Goal: Task Accomplishment & Management: Manage account settings

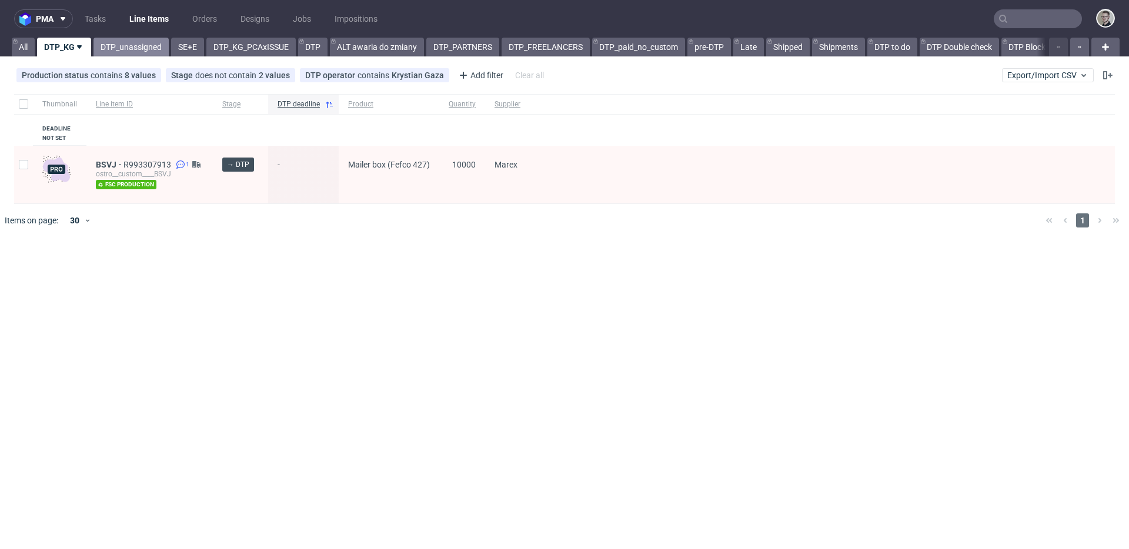
click at [138, 46] on link "DTP_unassigned" at bounding box center [131, 47] width 75 height 19
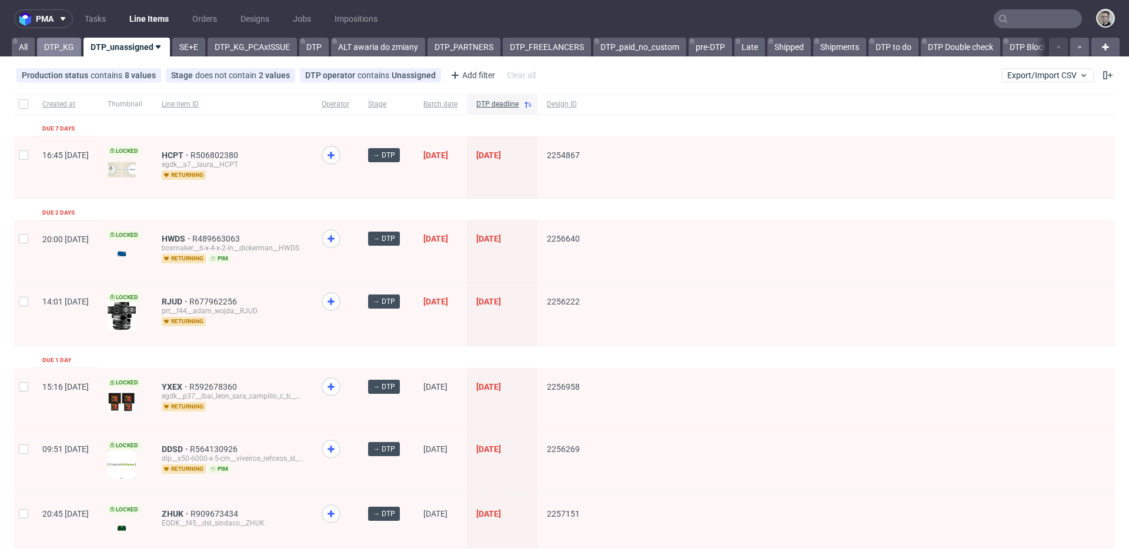
click at [54, 43] on link "DTP_KG" at bounding box center [59, 47] width 44 height 19
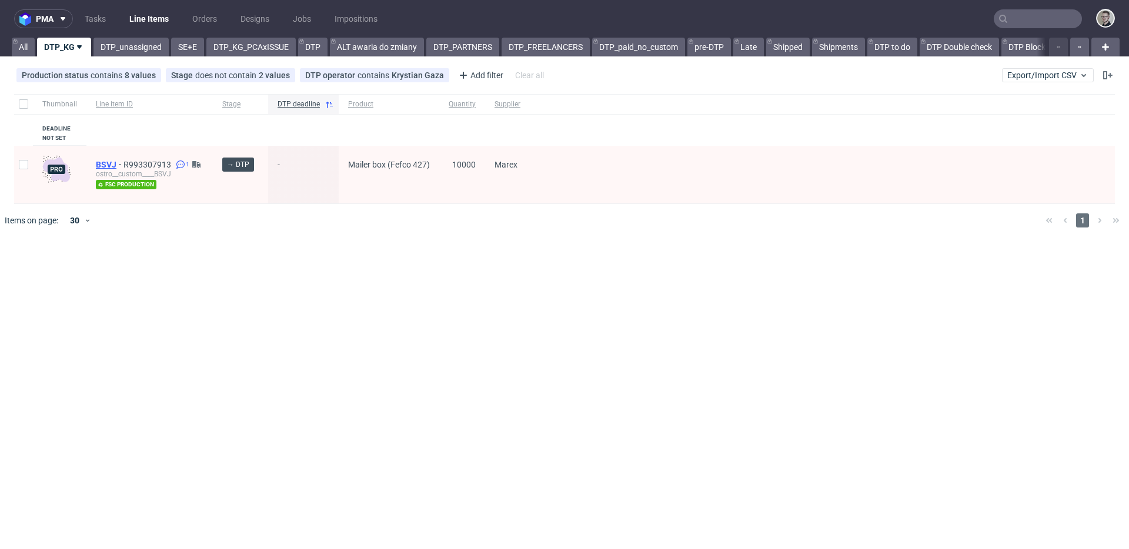
click at [104, 164] on span "BSVJ" at bounding box center [110, 164] width 28 height 9
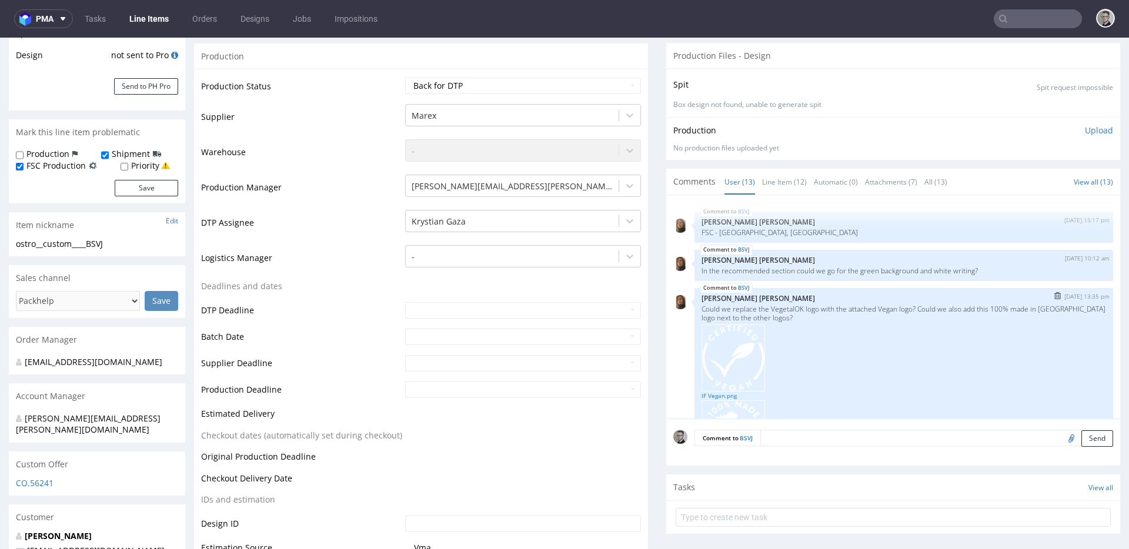
scroll to position [425, 0]
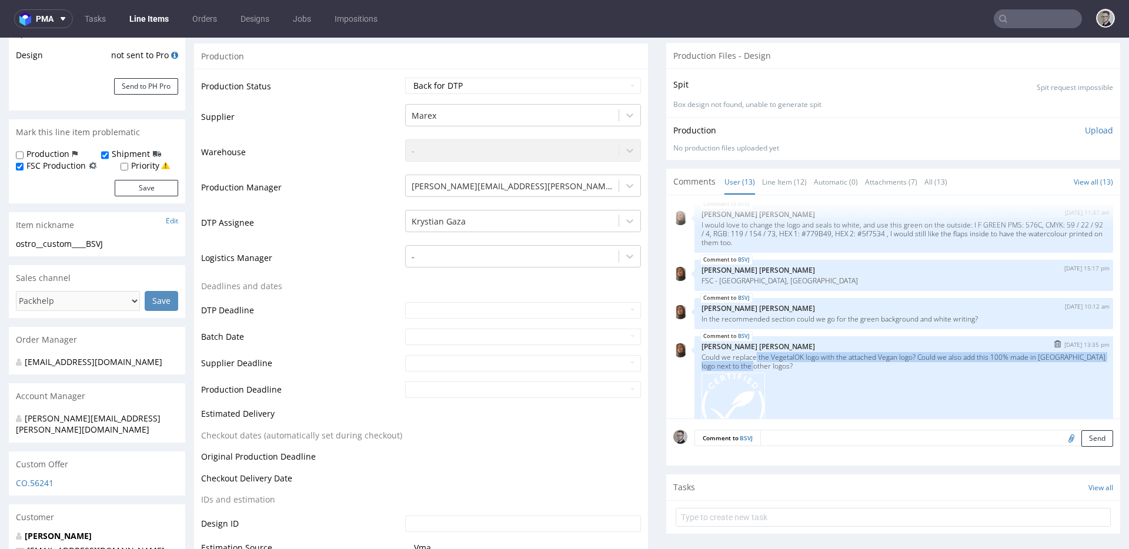
drag, startPoint x: 749, startPoint y: 370, endPoint x: 901, endPoint y: 373, distance: 152.4
click at [876, 371] on p "Could we replace the VegetalOK logo with the attached Vegan logo? Could we also…" at bounding box center [904, 362] width 405 height 18
click at [822, 351] on p "Angelina Marć" at bounding box center [904, 346] width 405 height 9
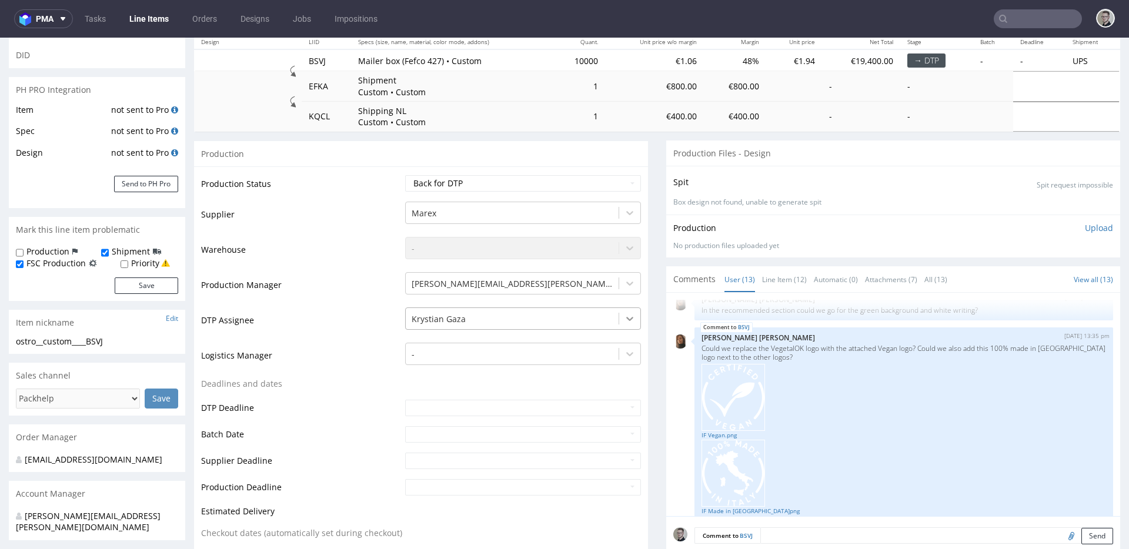
scroll to position [0, 0]
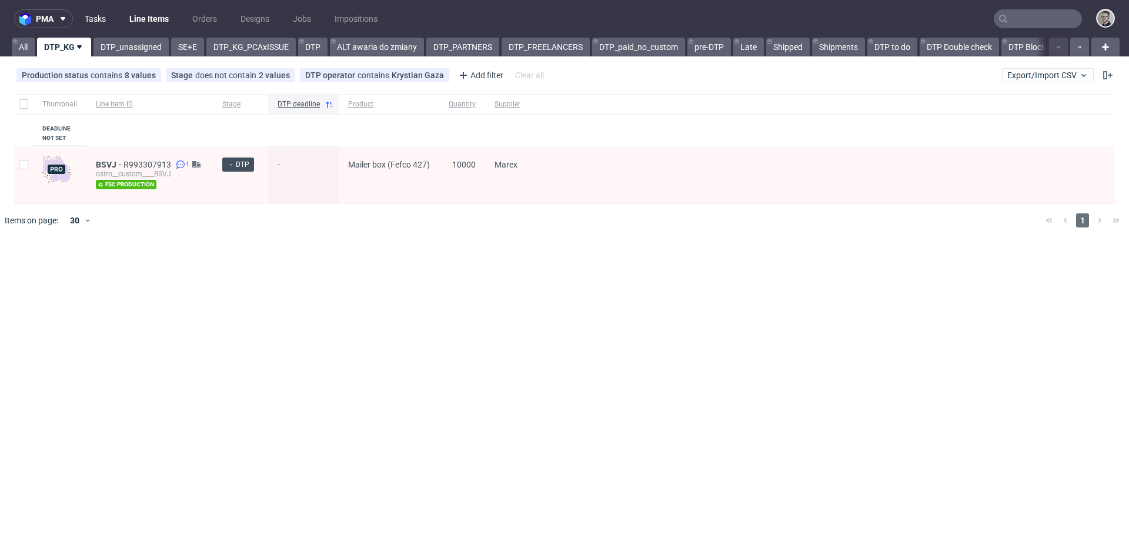
click at [102, 16] on link "Tasks" at bounding box center [95, 18] width 35 height 19
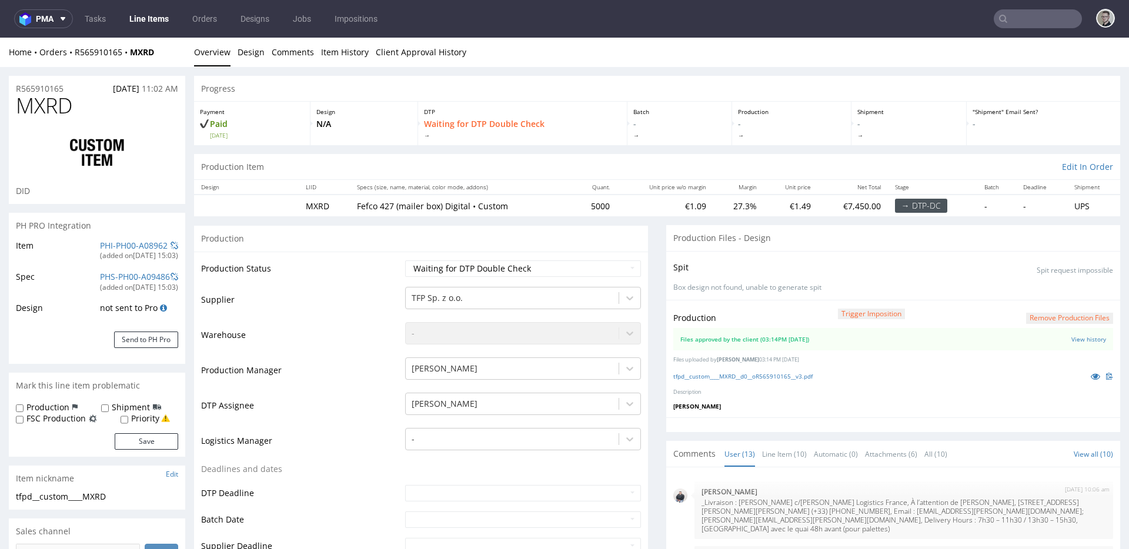
scroll to position [478, 0]
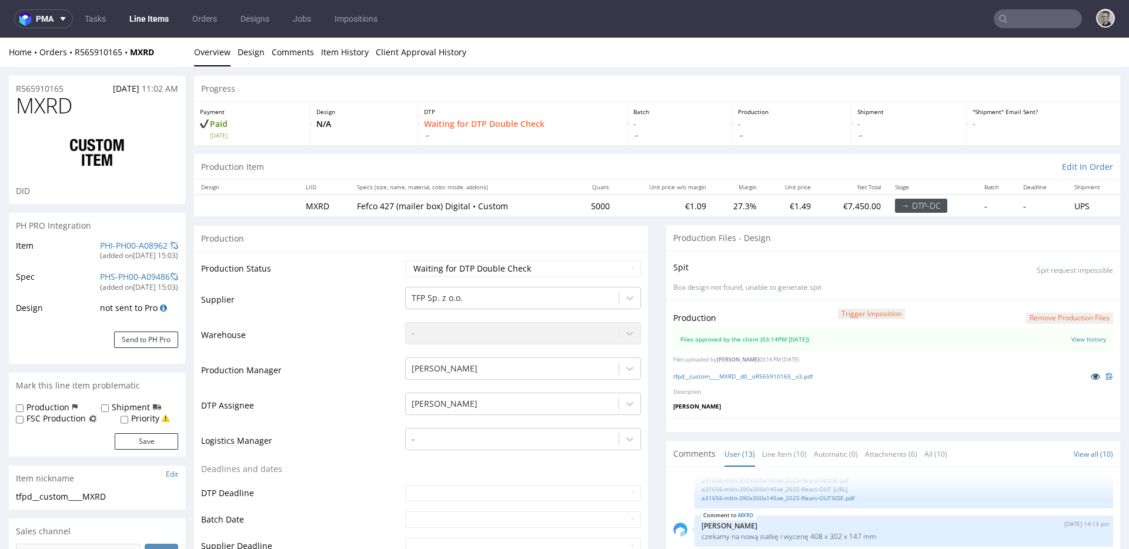
click at [1091, 375] on icon at bounding box center [1095, 376] width 9 height 8
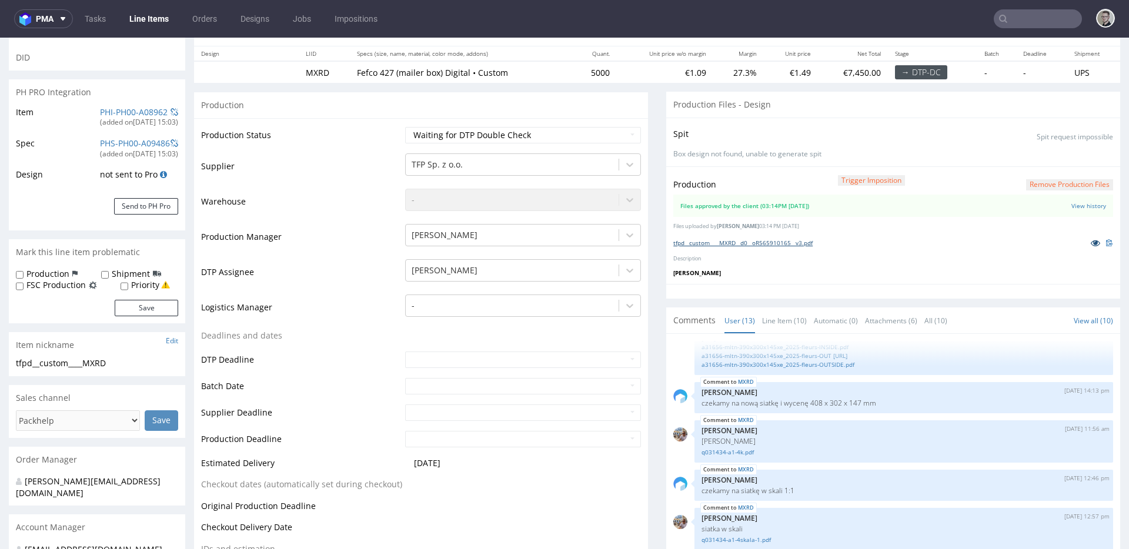
scroll to position [135, 0]
click at [769, 320] on link "Line Item (10)" at bounding box center [784, 319] width 45 height 25
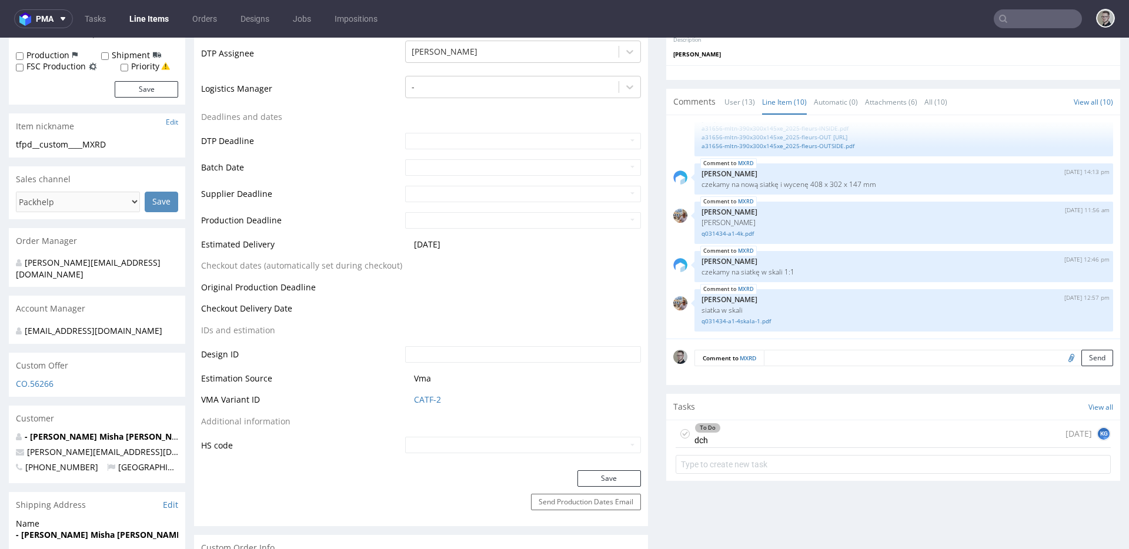
scroll to position [291, 0]
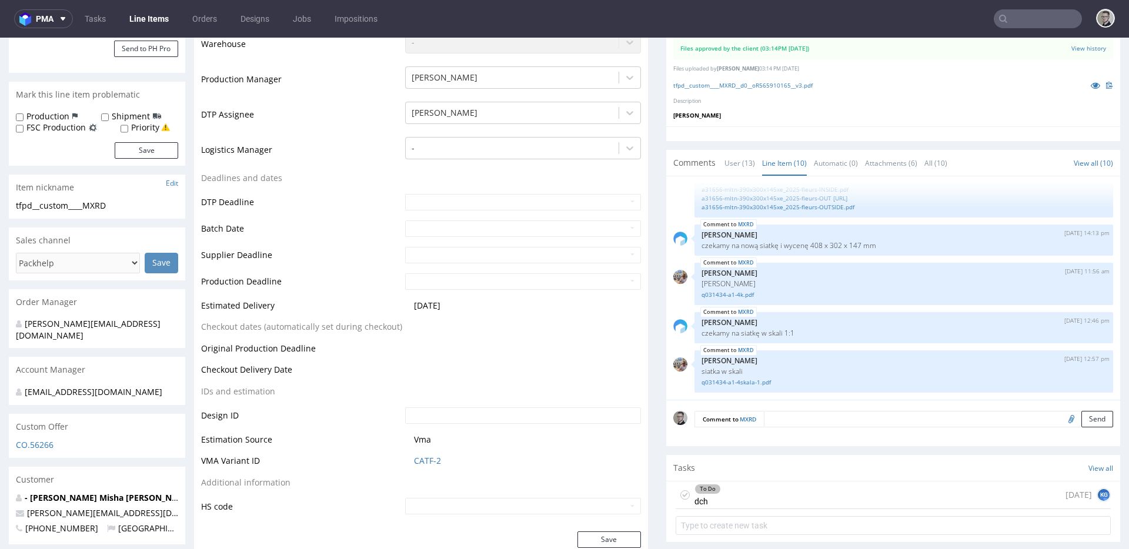
click at [731, 502] on div "To Do dch 1 day ago KG" at bounding box center [893, 496] width 435 height 28
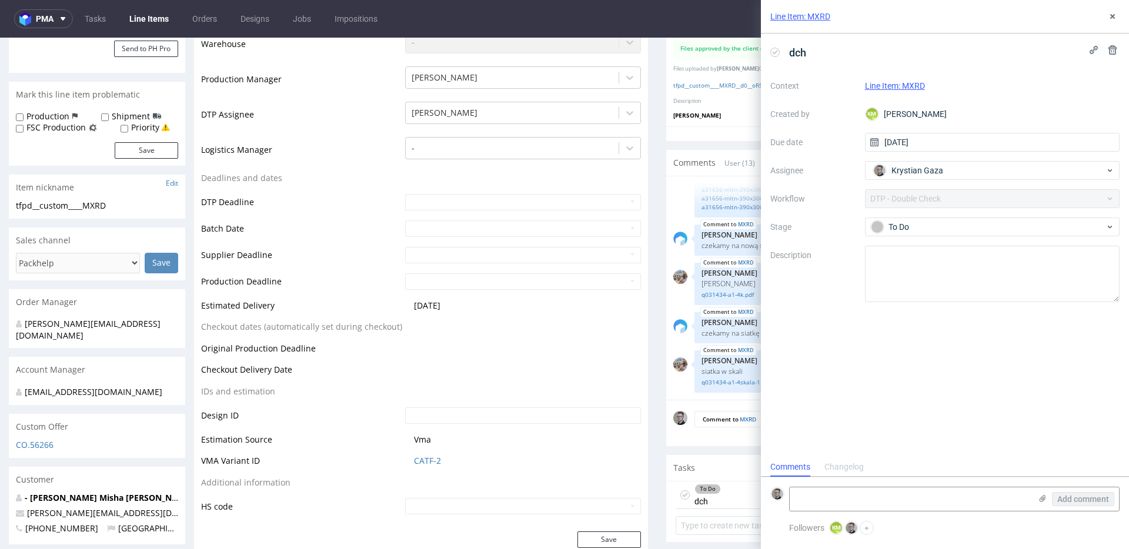
scroll to position [9, 0]
click at [1116, 16] on icon at bounding box center [1112, 16] width 9 height 9
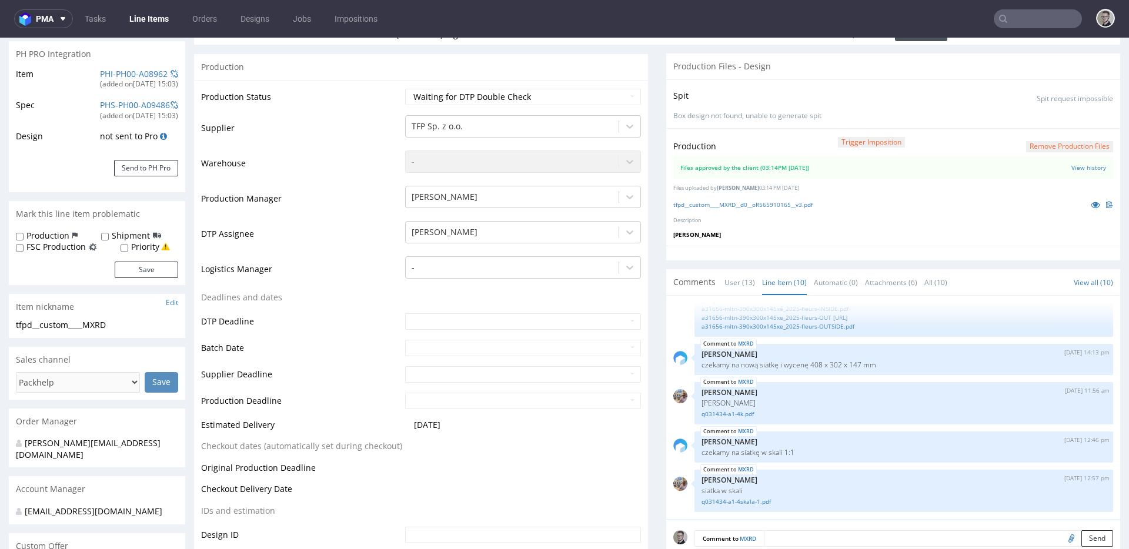
scroll to position [43, 0]
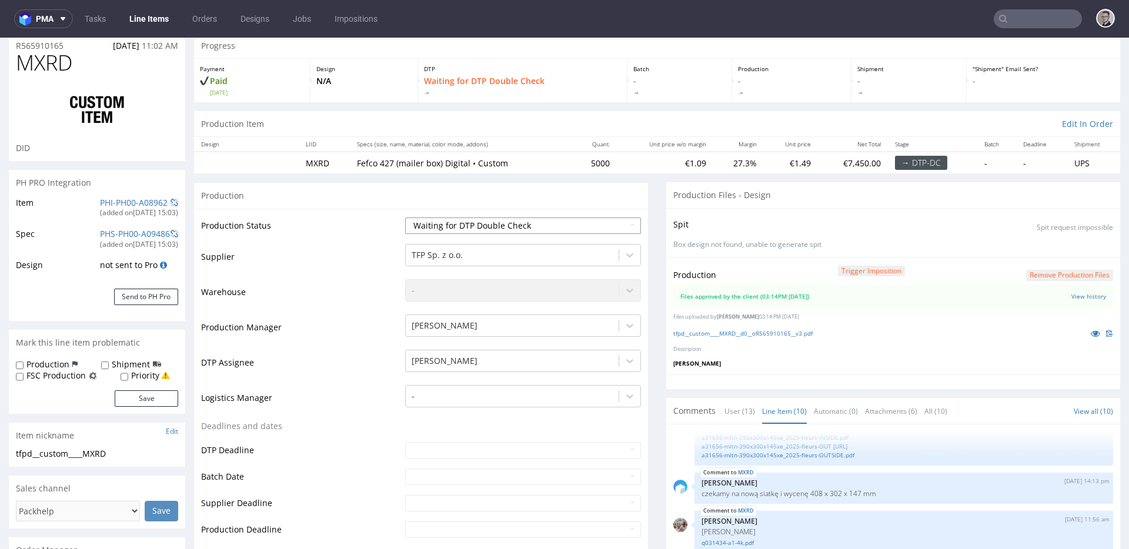
click at [490, 222] on select "Waiting for Artwork Waiting for Diecut Waiting for Mockup Waiting for DTP Waiti…" at bounding box center [523, 226] width 236 height 16
select select "dtp_production_ready"
click at [405, 218] on select "Waiting for Artwork Waiting for Diecut Waiting for Mockup Waiting for DTP Waiti…" at bounding box center [523, 226] width 236 height 16
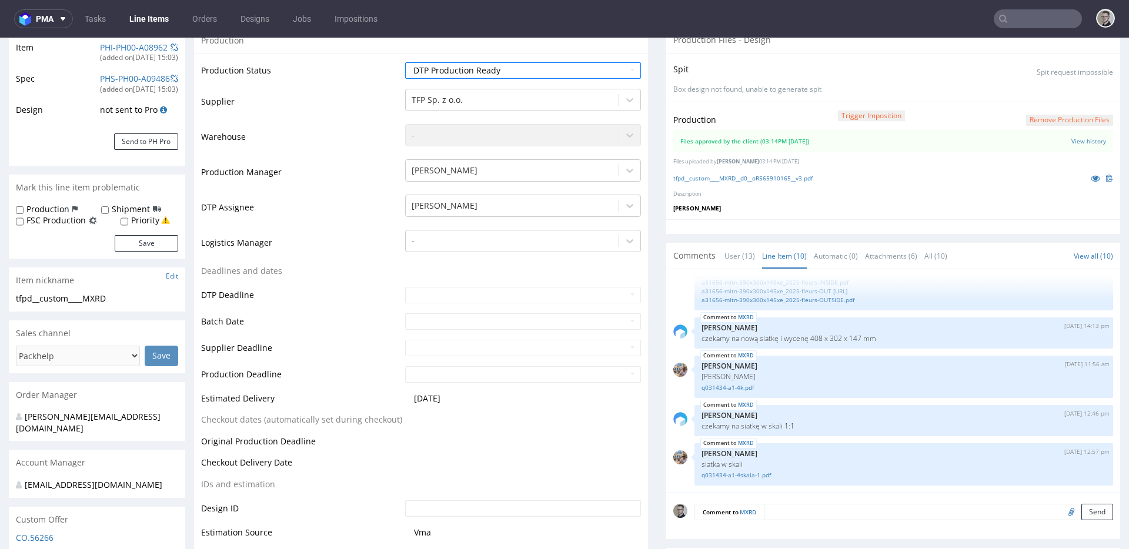
scroll to position [285, 0]
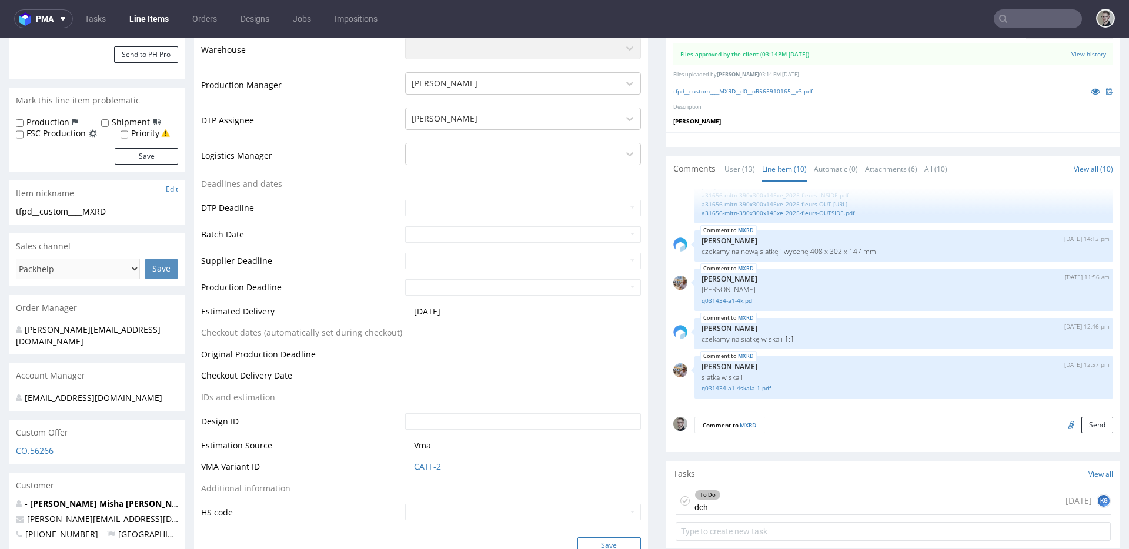
click at [623, 542] on button "Save" at bounding box center [610, 546] width 64 height 16
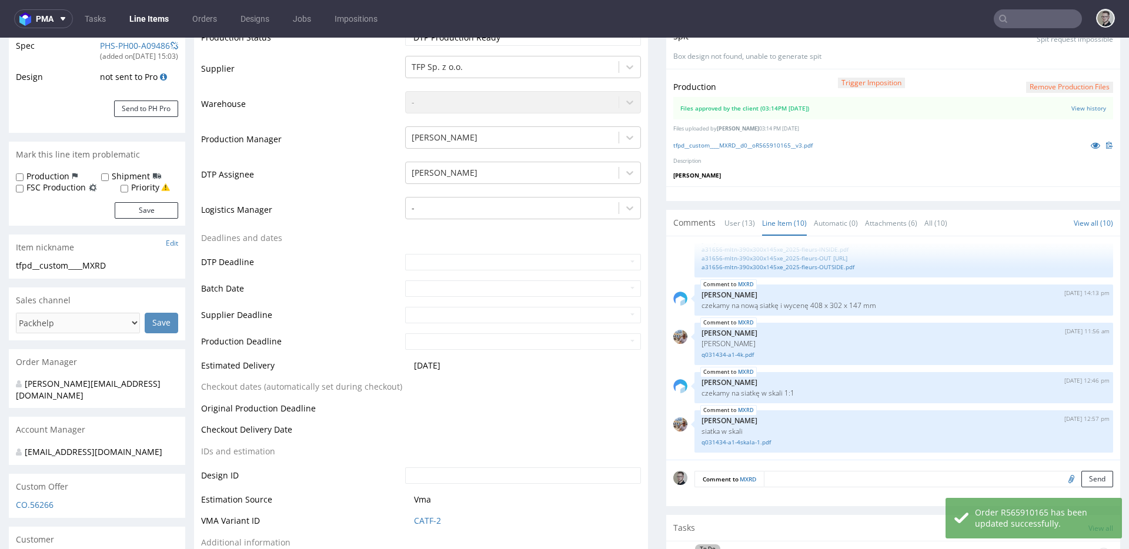
scroll to position [388, 0]
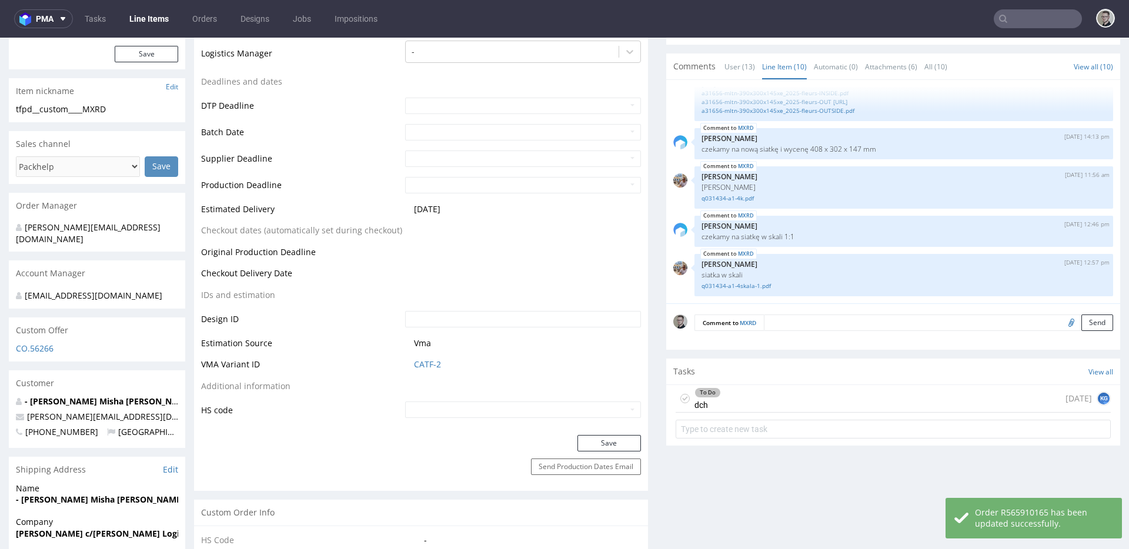
click at [680, 398] on icon at bounding box center [684, 398] width 9 height 9
click at [766, 395] on div "Completed dch 1 day ago KG" at bounding box center [893, 399] width 435 height 28
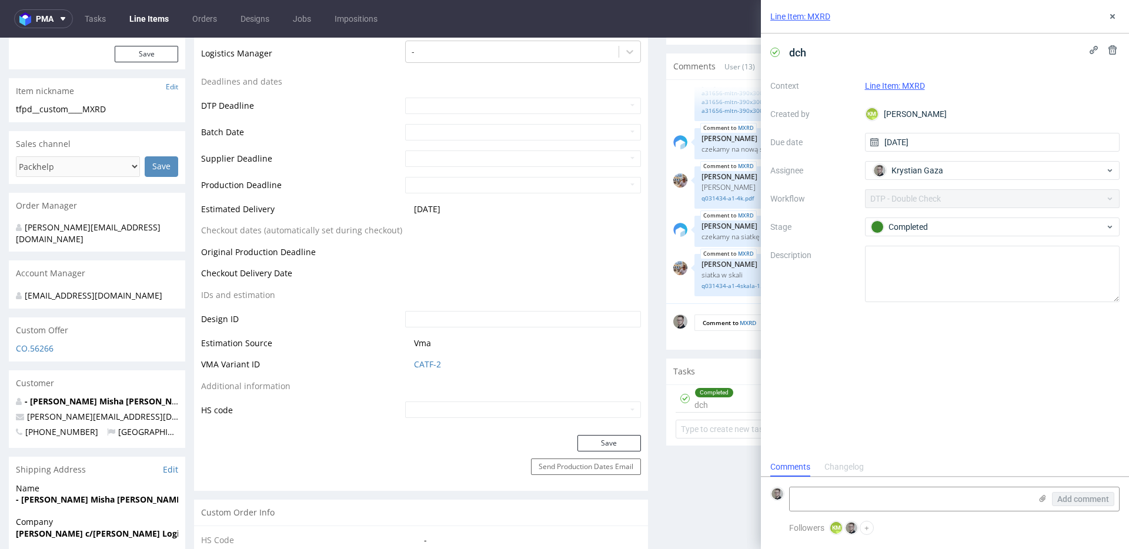
scroll to position [9, 0]
click at [1116, 18] on icon at bounding box center [1112, 16] width 9 height 9
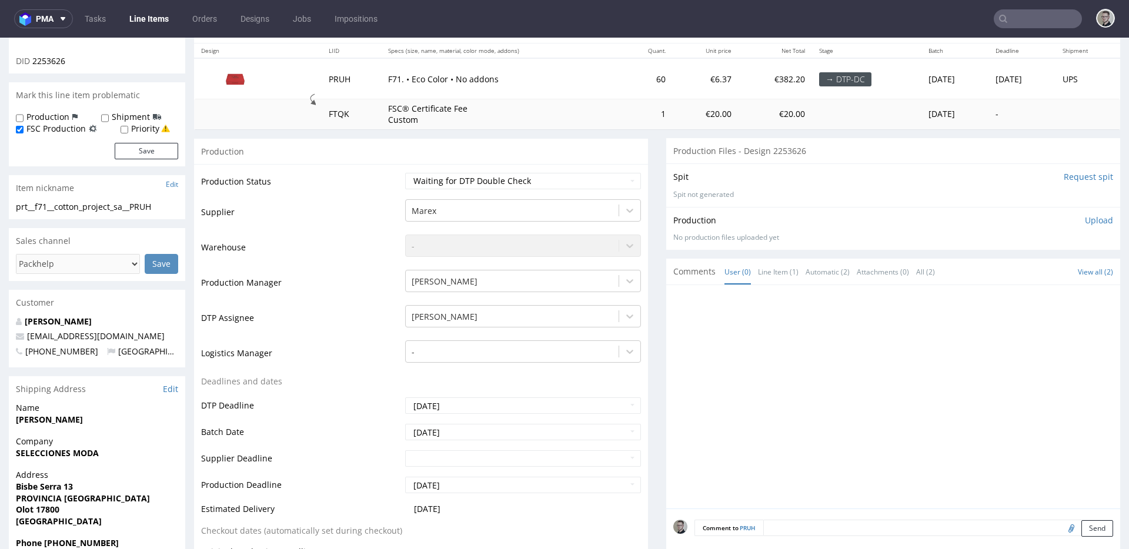
scroll to position [243, 0]
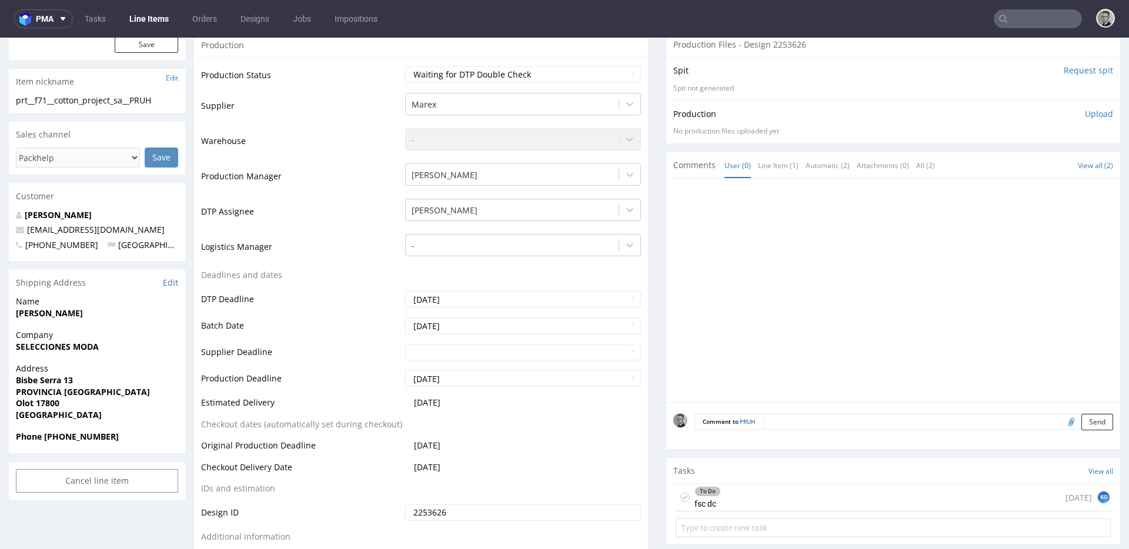
click at [769, 501] on div "To Do fsc dc [DATE] KG" at bounding box center [893, 498] width 435 height 28
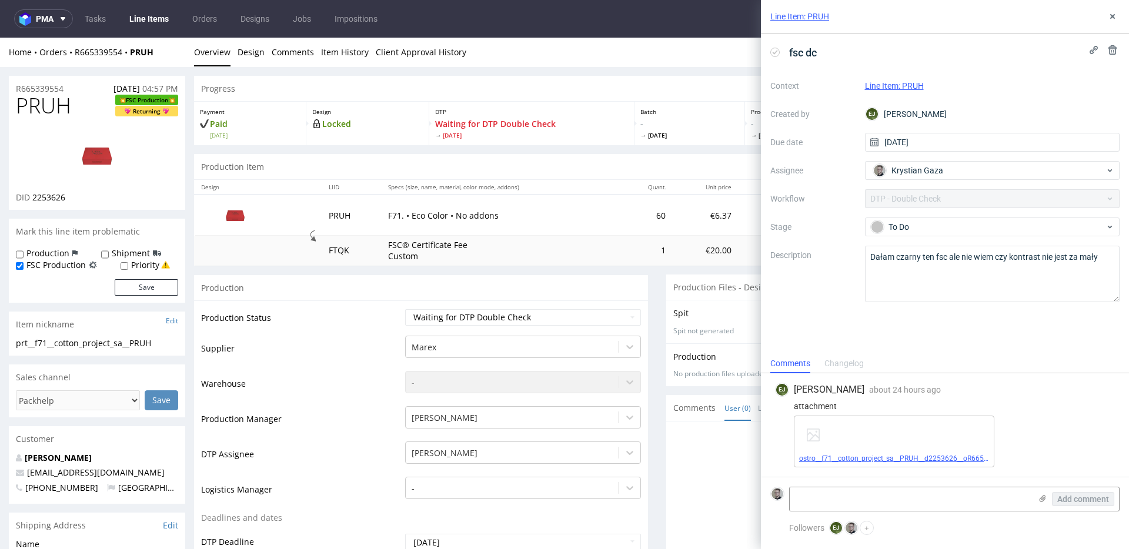
click at [913, 460] on link "ostro__f71__cotton_project_sa__PRUH__d2253626__oR665339554__outside.pdf" at bounding box center [924, 459] width 251 height 8
click at [255, 56] on link "Design" at bounding box center [251, 52] width 27 height 29
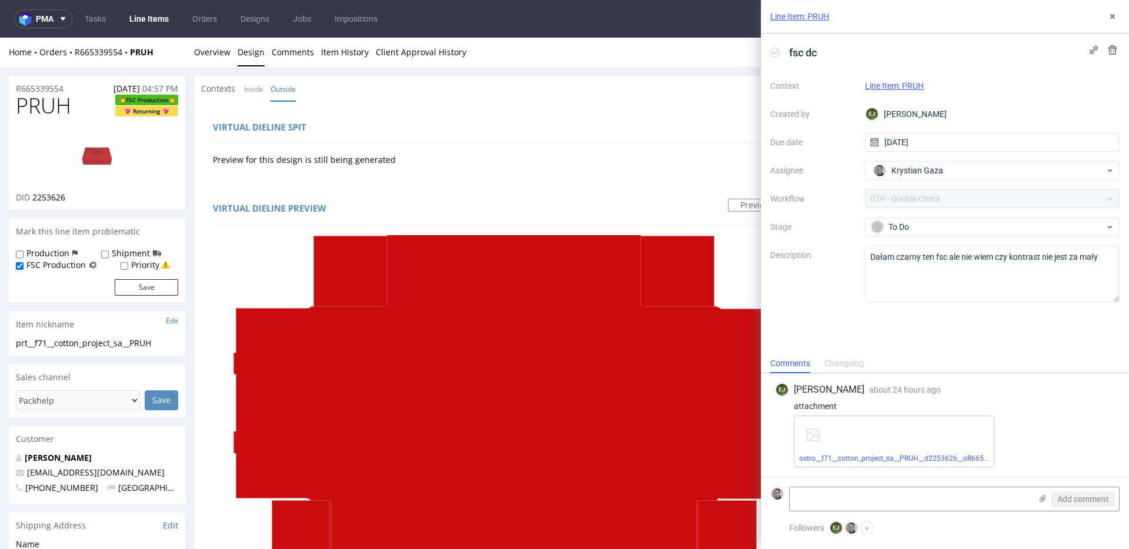
click at [105, 134] on img at bounding box center [97, 155] width 94 height 53
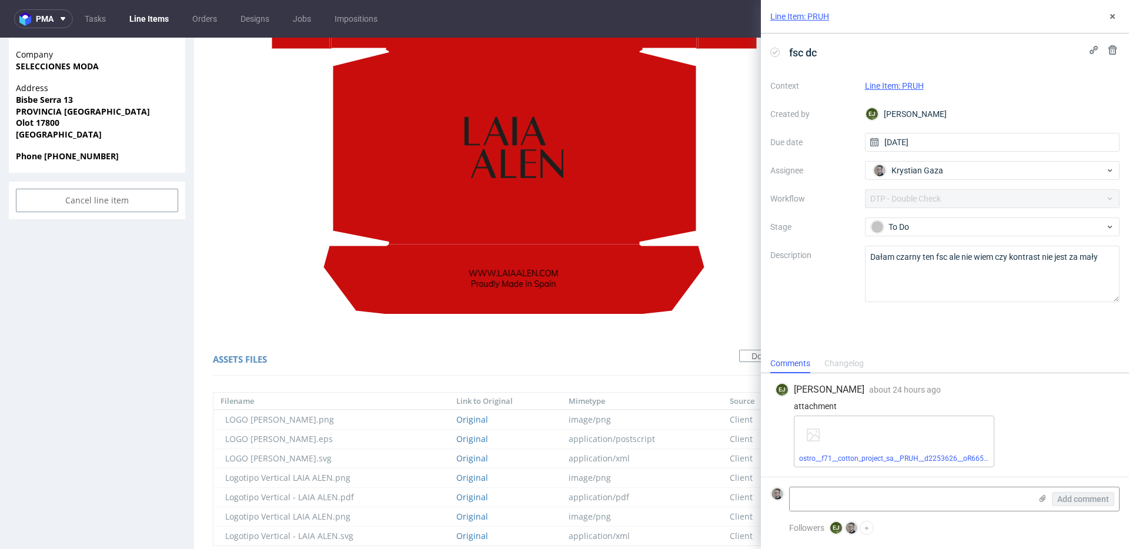
scroll to position [369, 0]
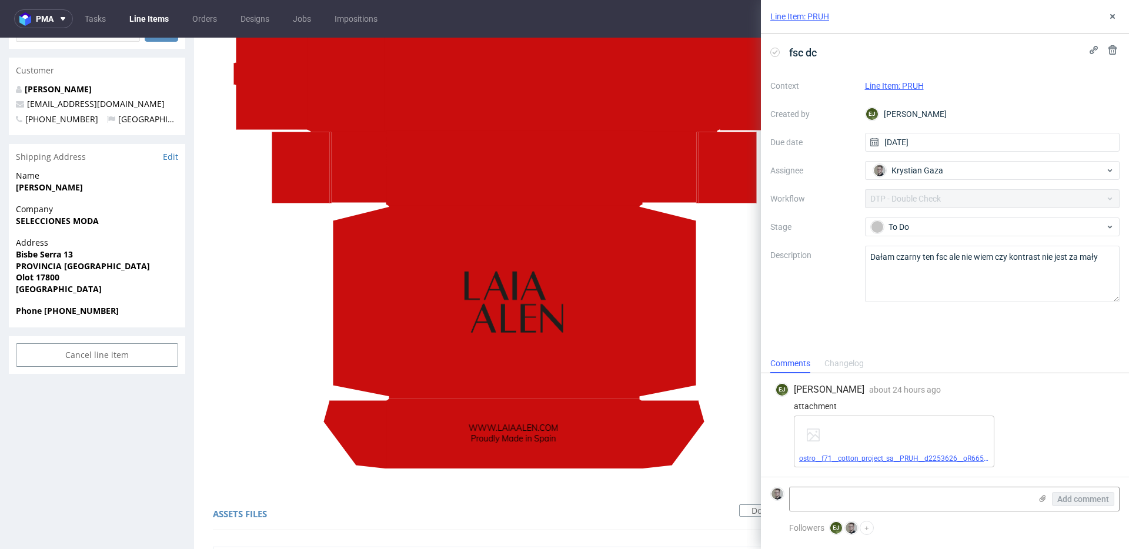
click at [852, 458] on link "ostro__f71__cotton_project_sa__PRUH__d2253626__oR665339554__outside.pdf" at bounding box center [924, 459] width 251 height 8
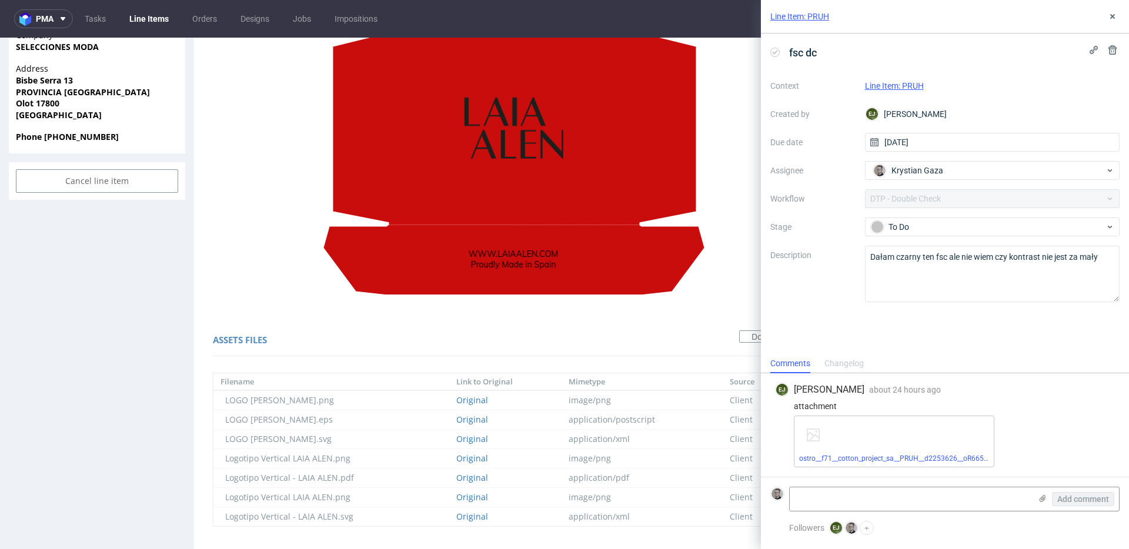
scroll to position [492, 0]
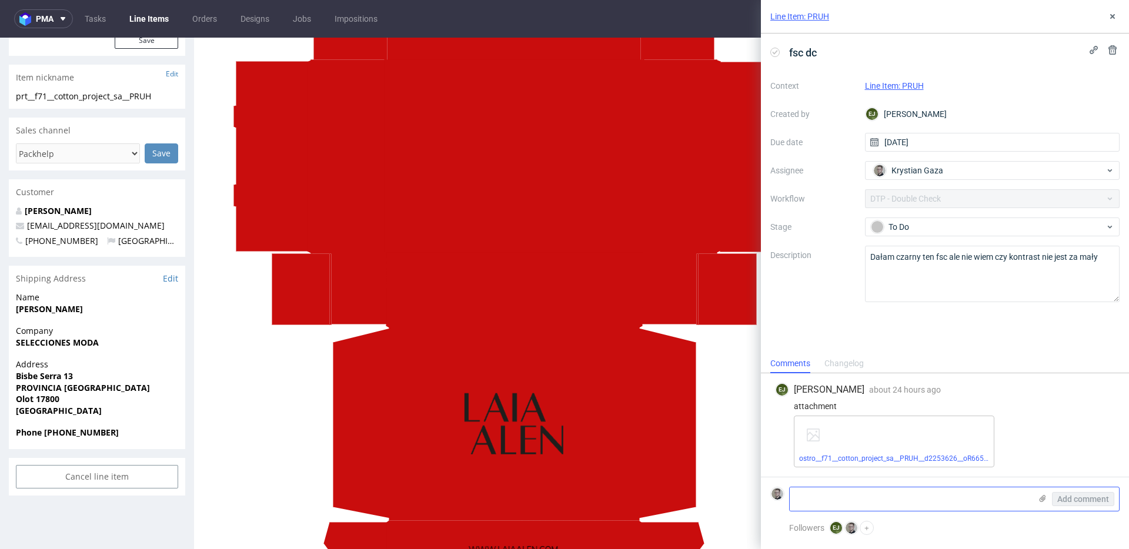
click at [877, 492] on textarea at bounding box center [910, 500] width 241 height 24
type textarea "logo dałbym też w 100%K i label FSC z białym tłem :)"
click at [1092, 500] on span "Add comment" at bounding box center [1083, 499] width 52 height 8
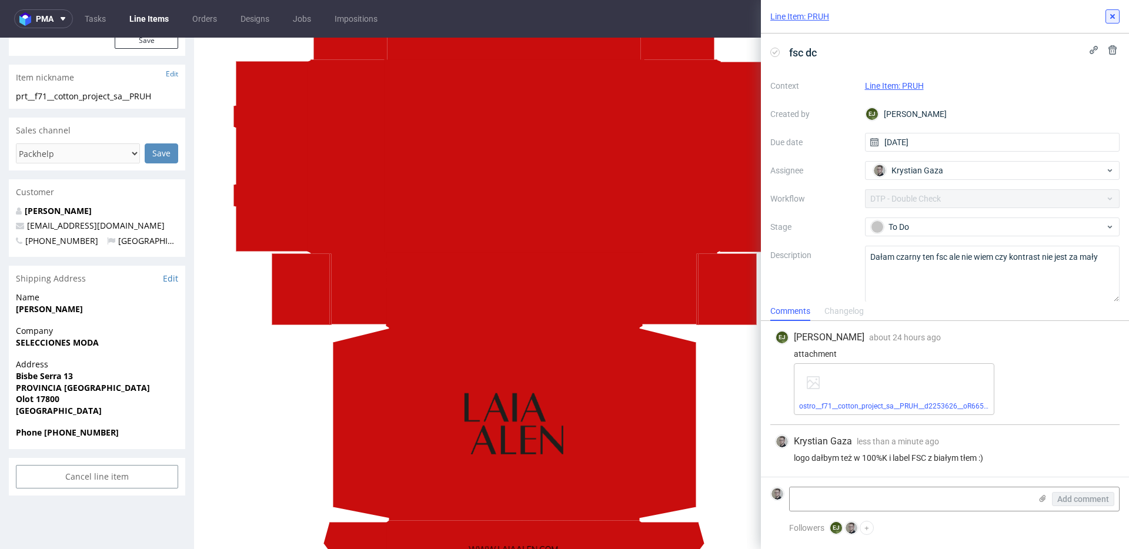
click at [1115, 15] on icon at bounding box center [1112, 16] width 9 height 9
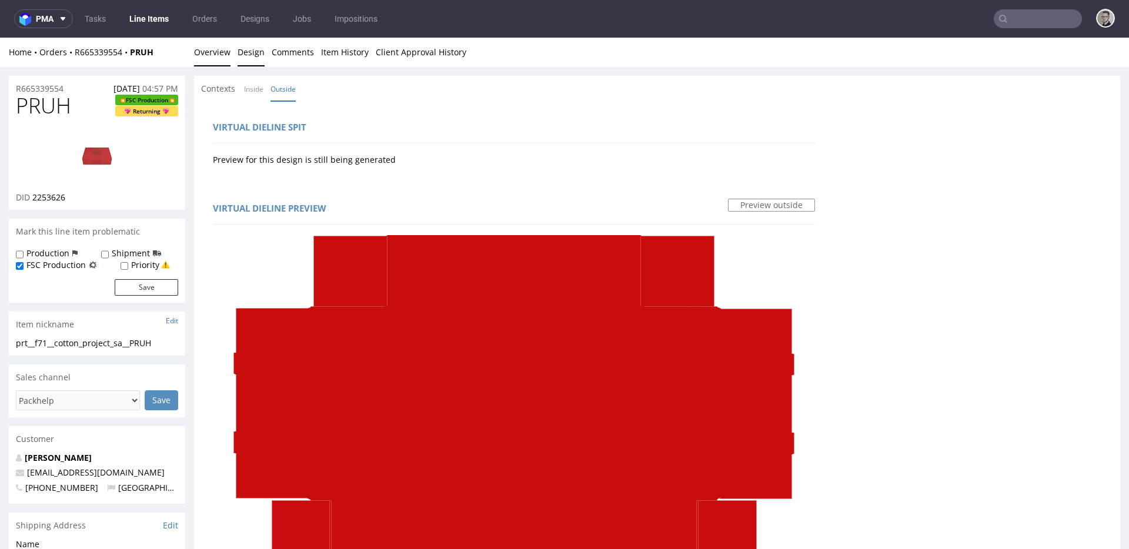
click at [219, 59] on link "Overview" at bounding box center [212, 52] width 36 height 29
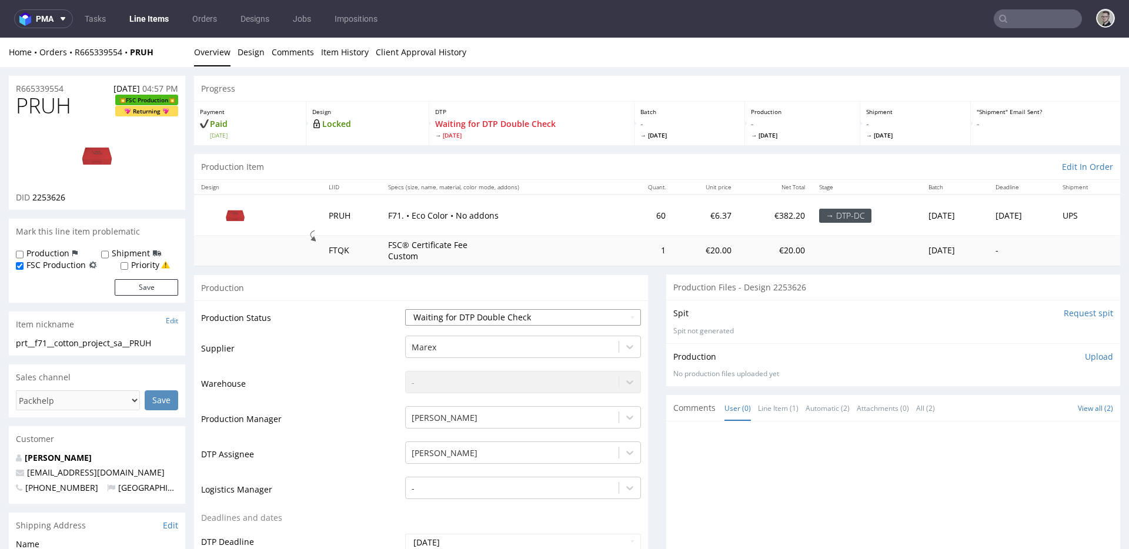
click at [495, 317] on select "Waiting for Artwork Waiting for Diecut Waiting for Mockup Waiting for DTP Waiti…" at bounding box center [523, 317] width 236 height 16
select select "dtp_dc_done"
click at [405, 309] on select "Waiting for Artwork Waiting for Diecut Waiting for Mockup Waiting for DTP Waiti…" at bounding box center [523, 317] width 236 height 16
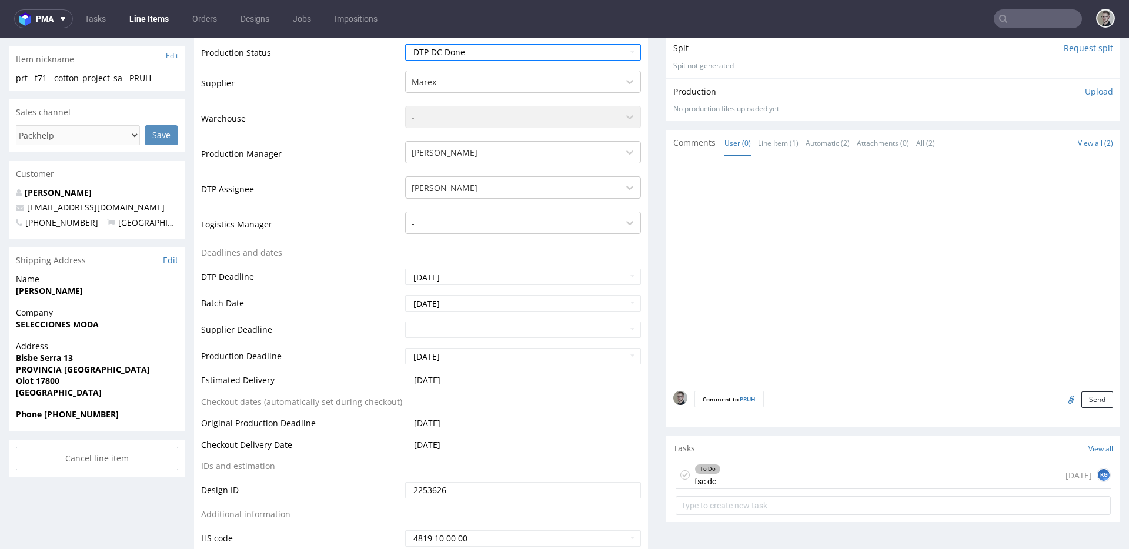
scroll to position [395, 0]
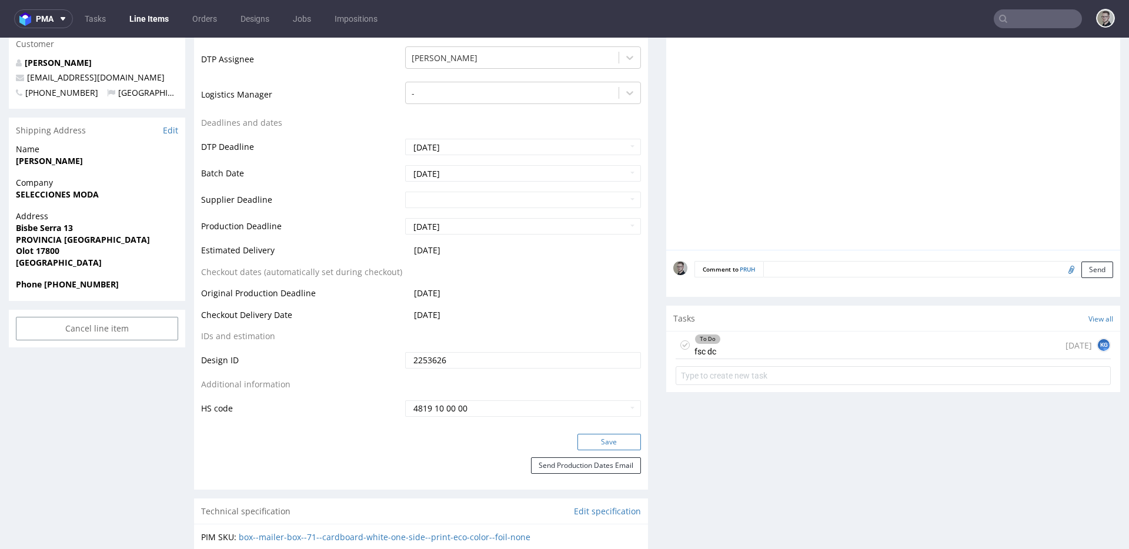
click at [617, 442] on button "Save" at bounding box center [610, 442] width 64 height 16
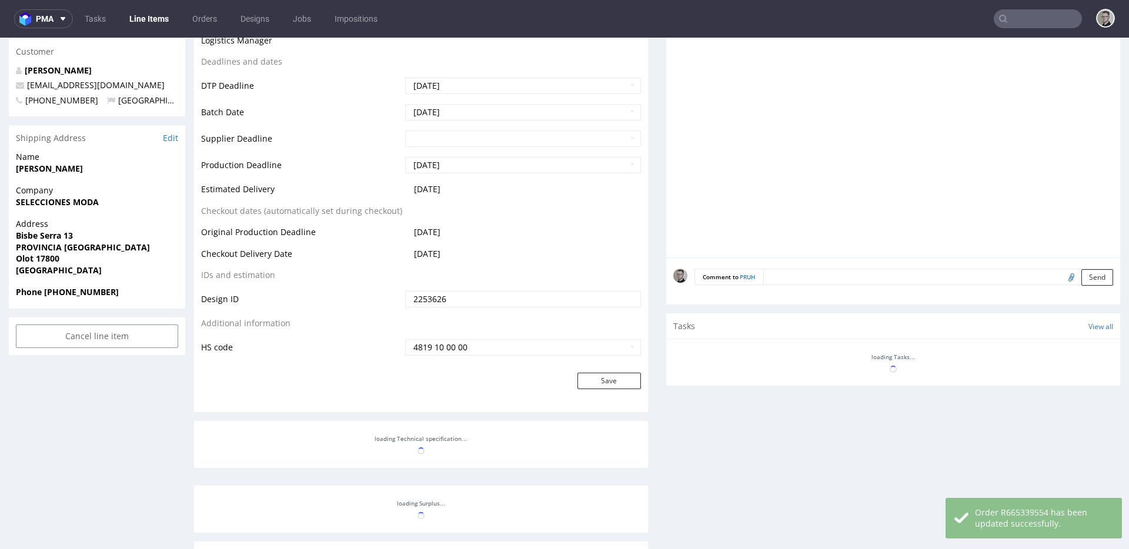
scroll to position [388, 0]
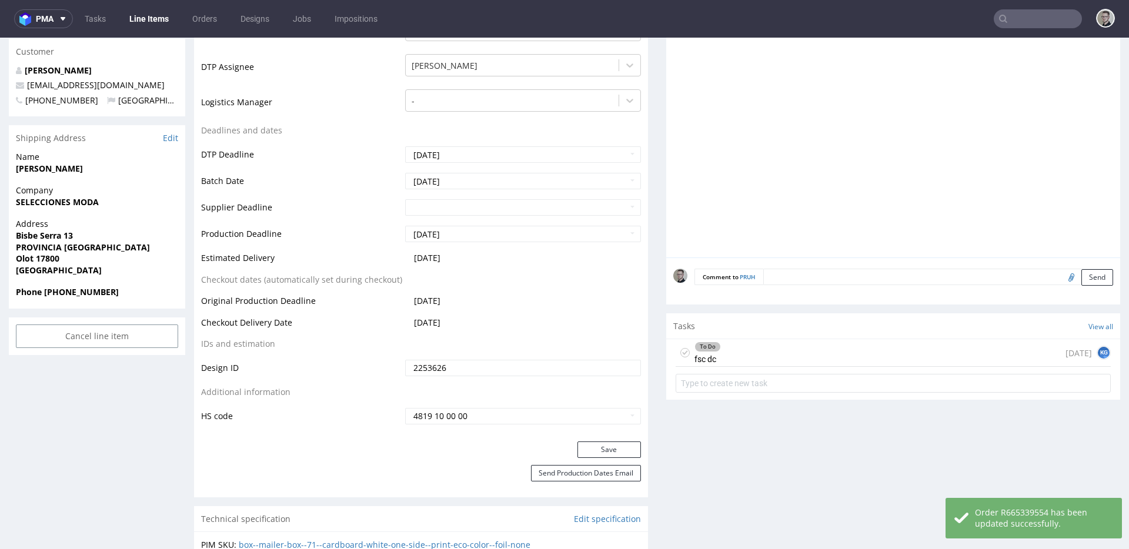
click at [683, 352] on use at bounding box center [685, 353] width 5 height 4
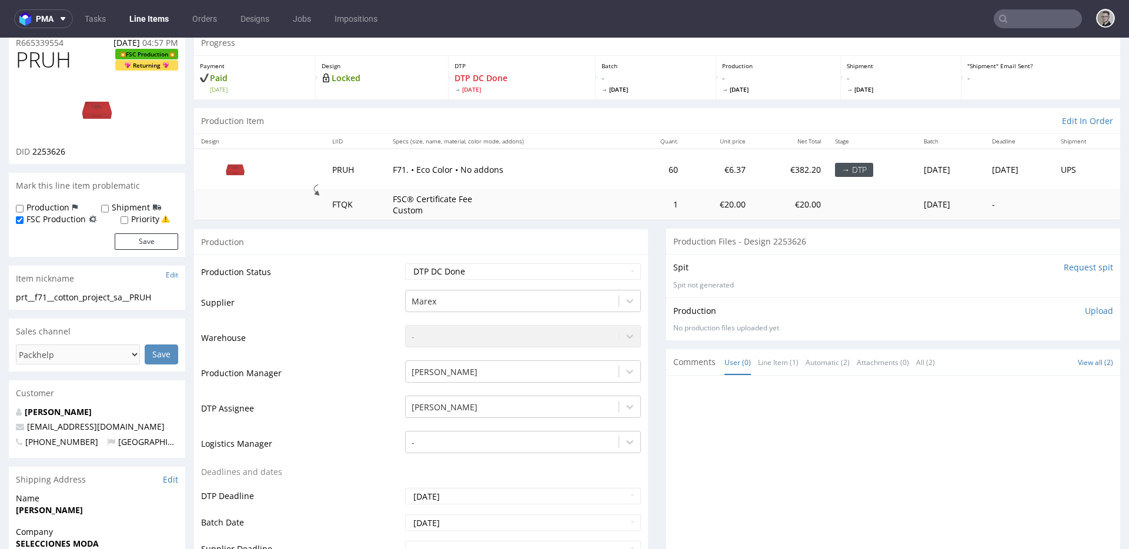
scroll to position [0, 0]
